Goal: Information Seeking & Learning: Learn about a topic

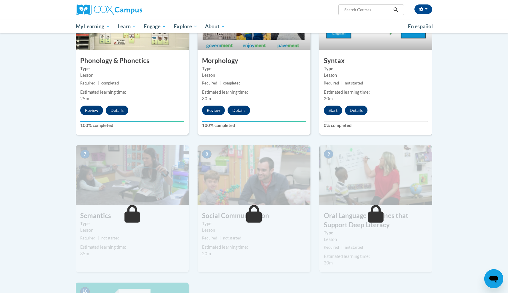
scroll to position [331, 0]
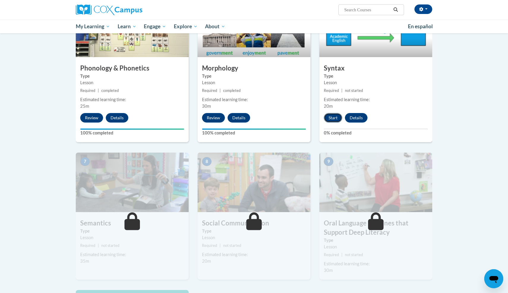
click at [333, 119] on button "Start" at bounding box center [333, 118] width 18 height 10
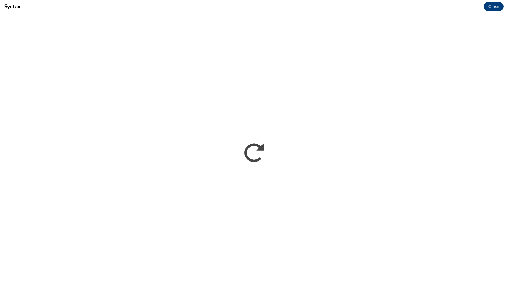
scroll to position [0, 0]
click at [491, 7] on button "Close" at bounding box center [494, 7] width 20 height 10
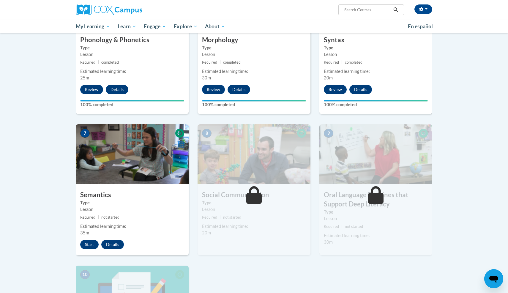
scroll to position [373, 0]
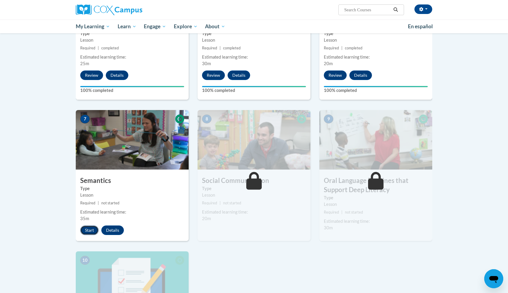
click at [91, 230] on button "Start" at bounding box center [89, 230] width 18 height 10
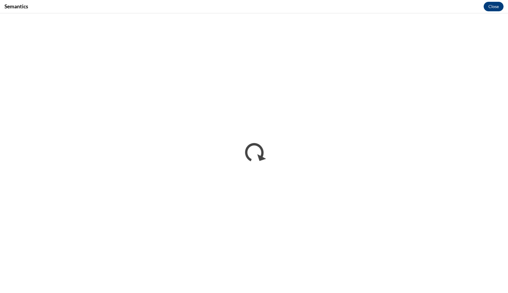
scroll to position [0, 0]
